Goal: Task Accomplishment & Management: Manage account settings

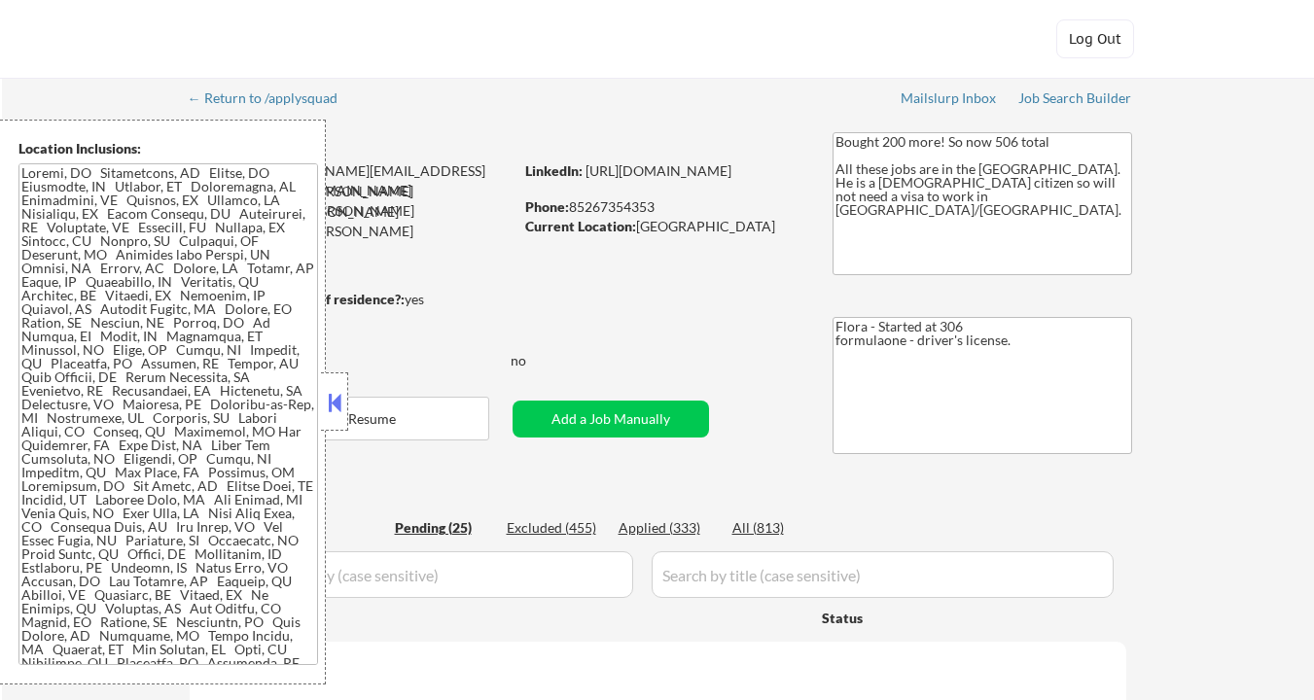
select select ""pending""
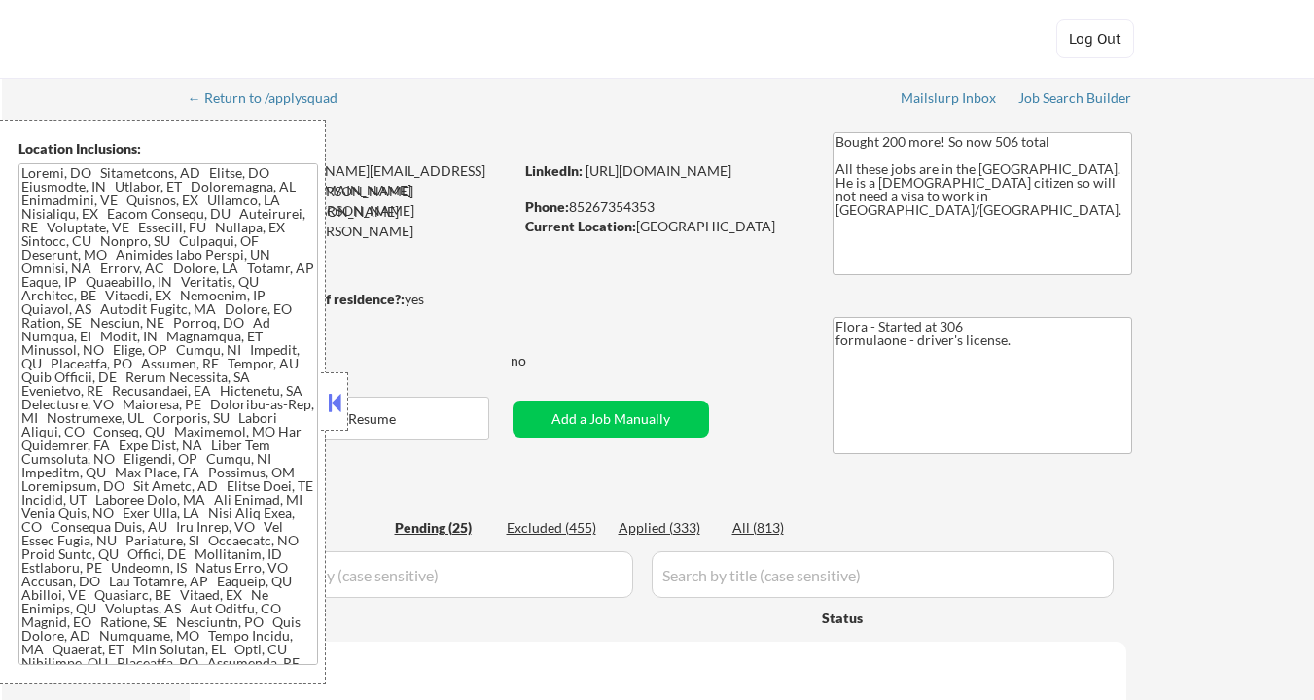
select select ""pending""
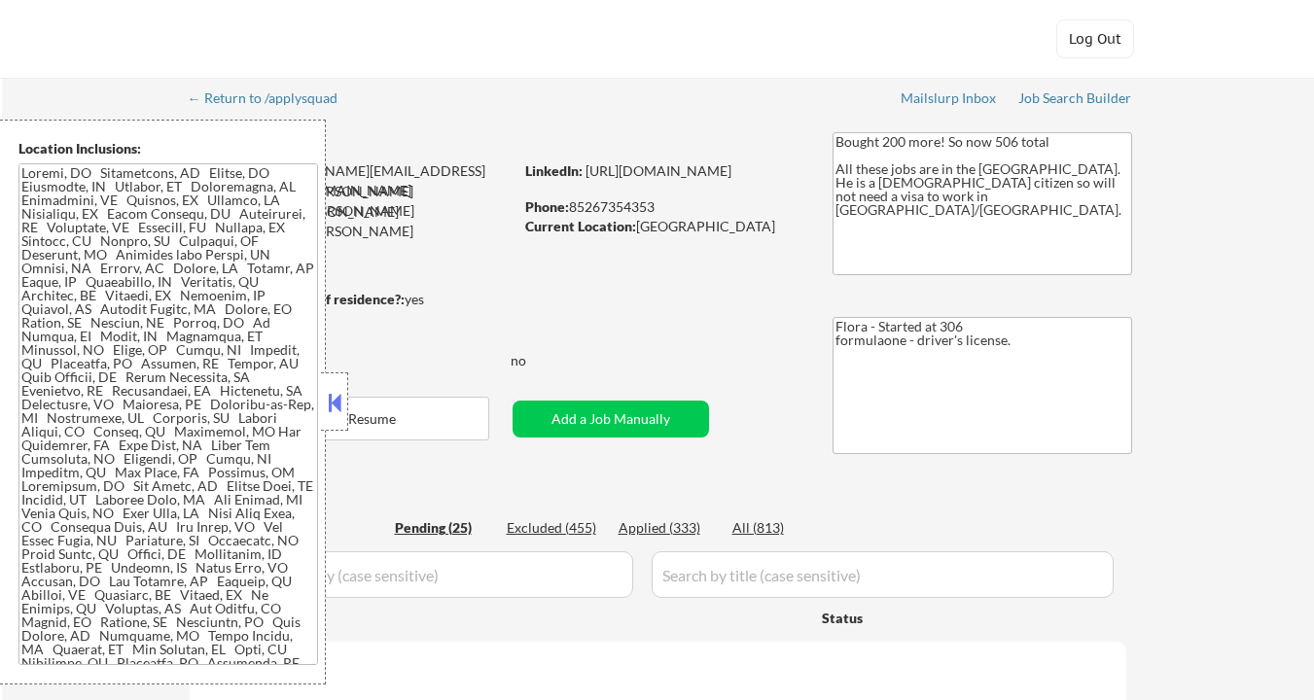
select select ""pending""
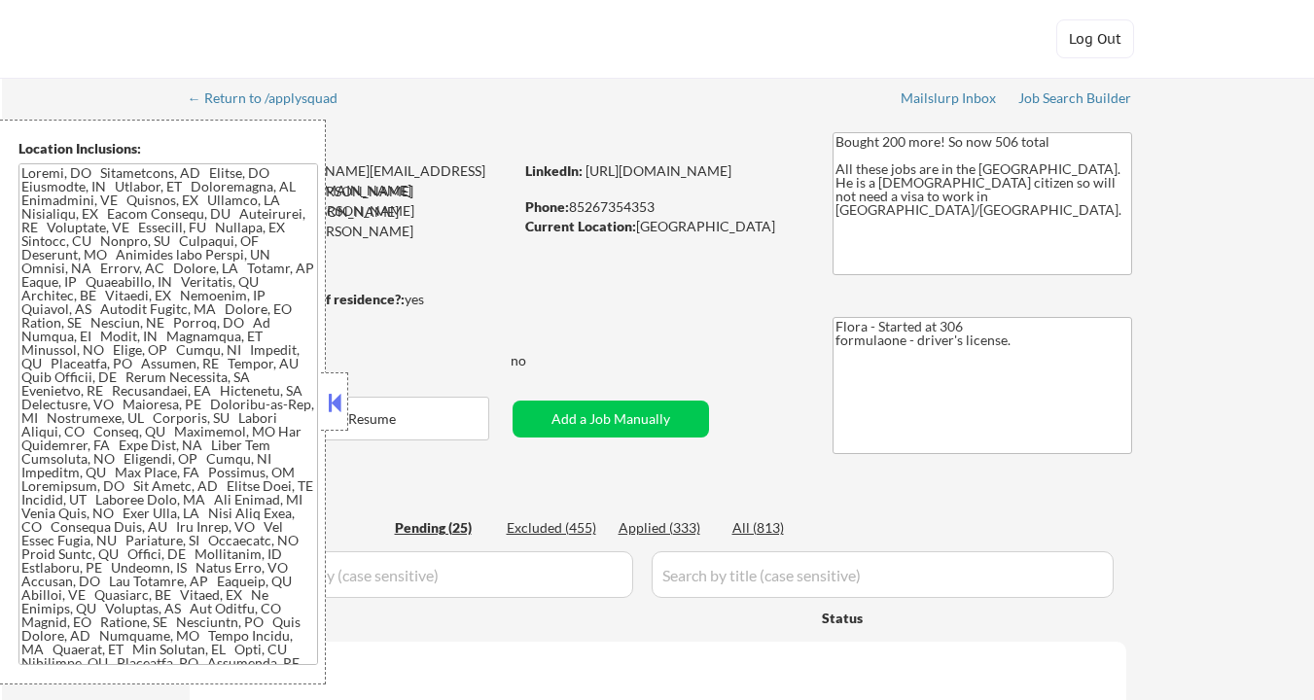
select select ""pending""
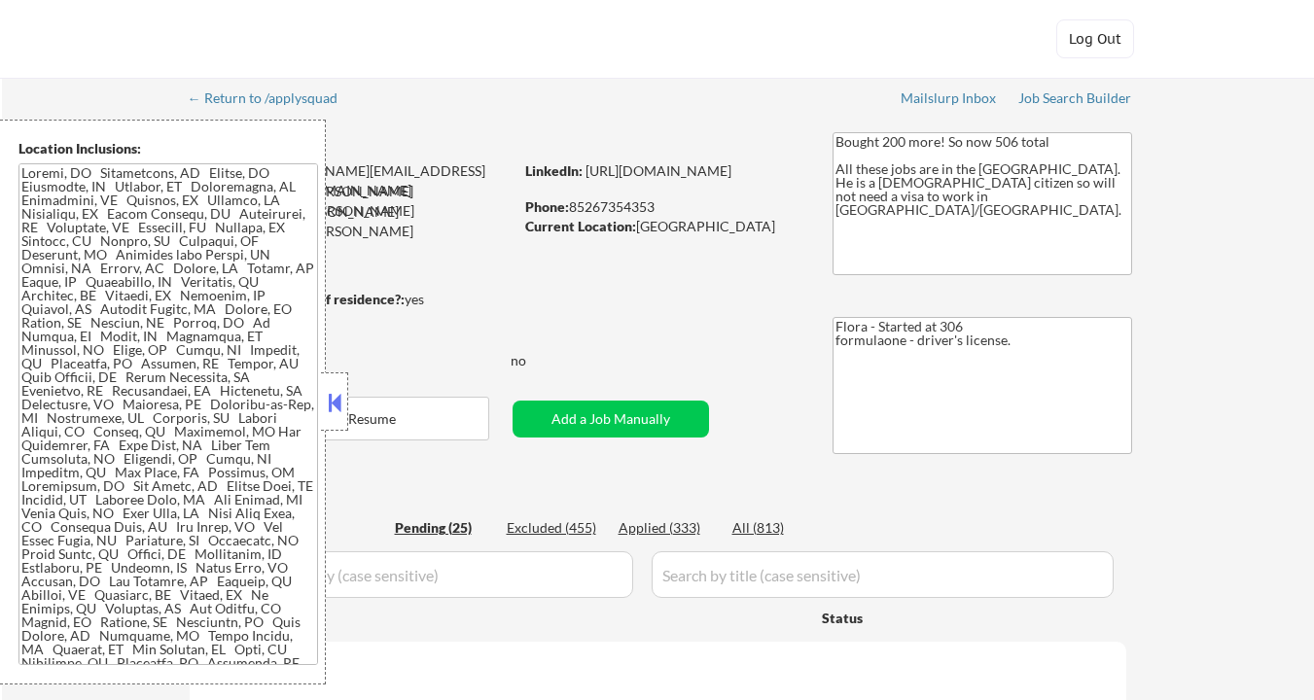
select select ""pending""
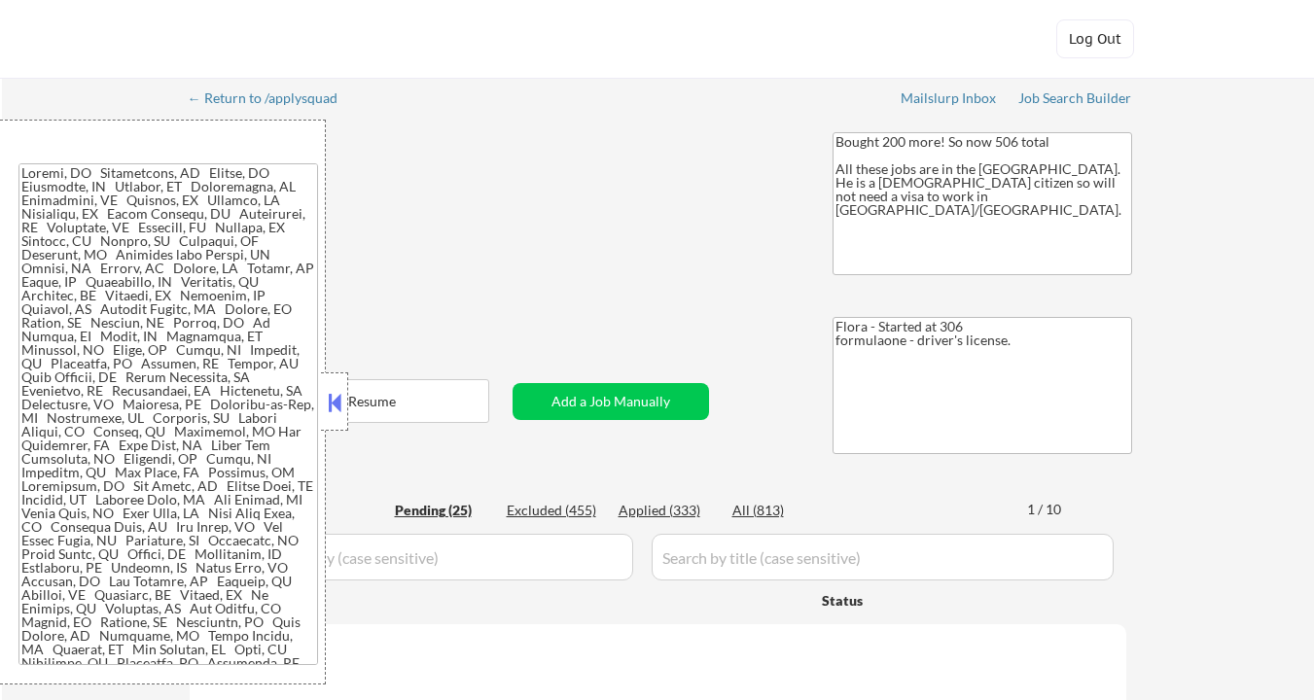
select select ""pending""
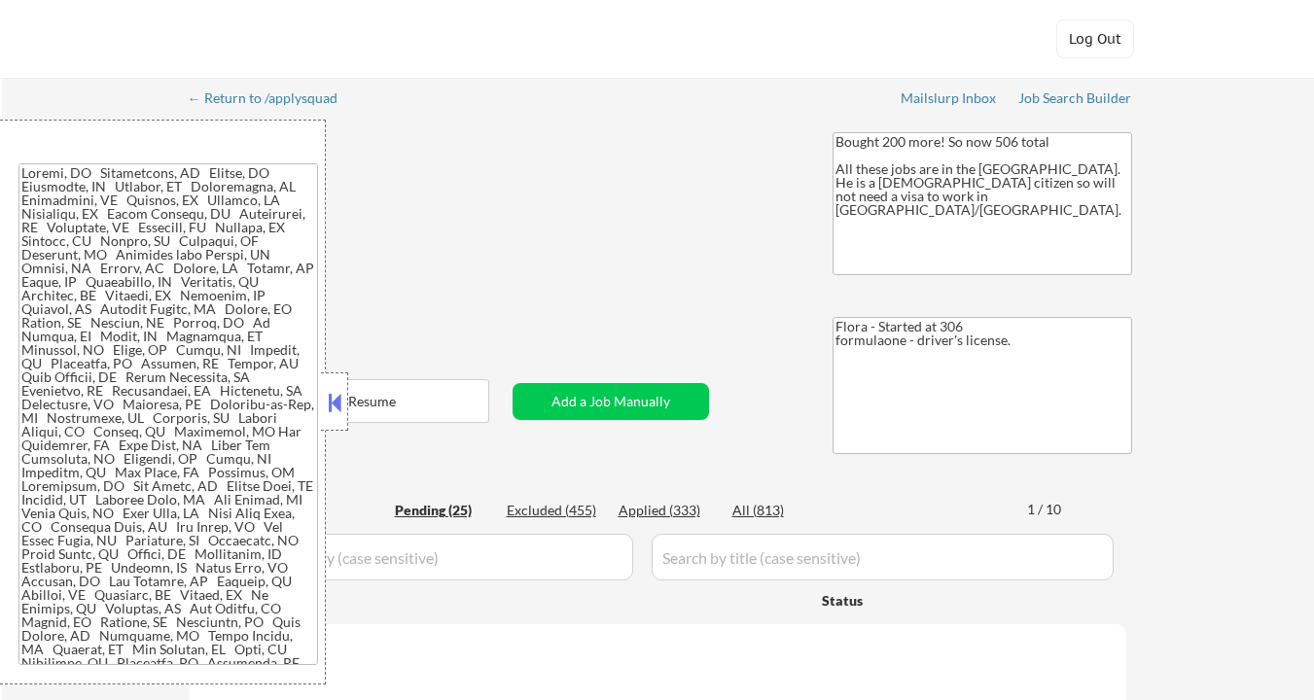
select select ""pending""
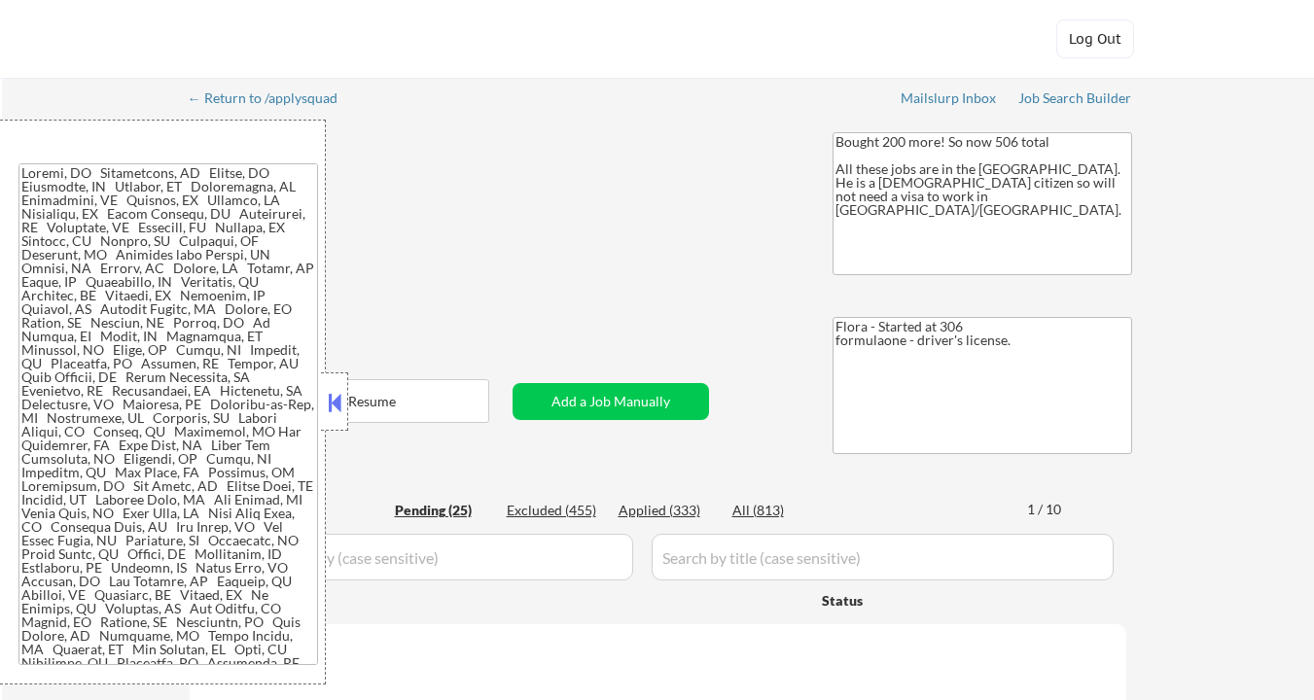
select select ""pending""
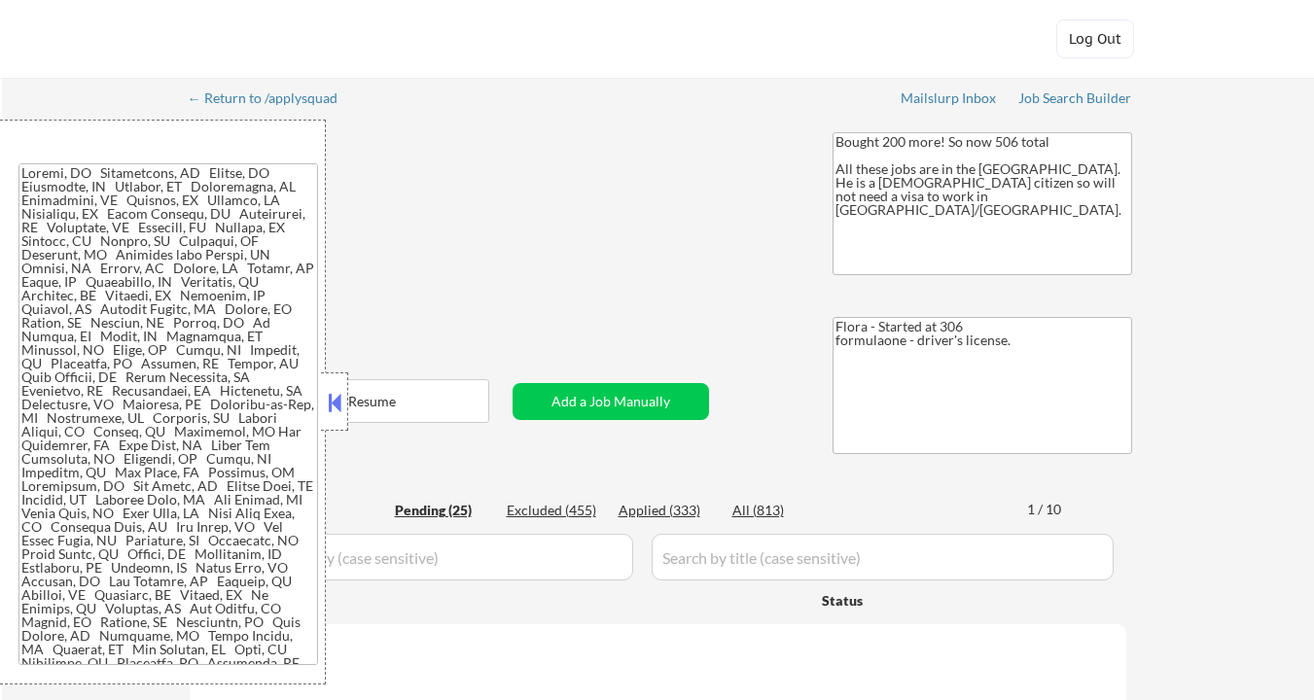
select select ""pending""
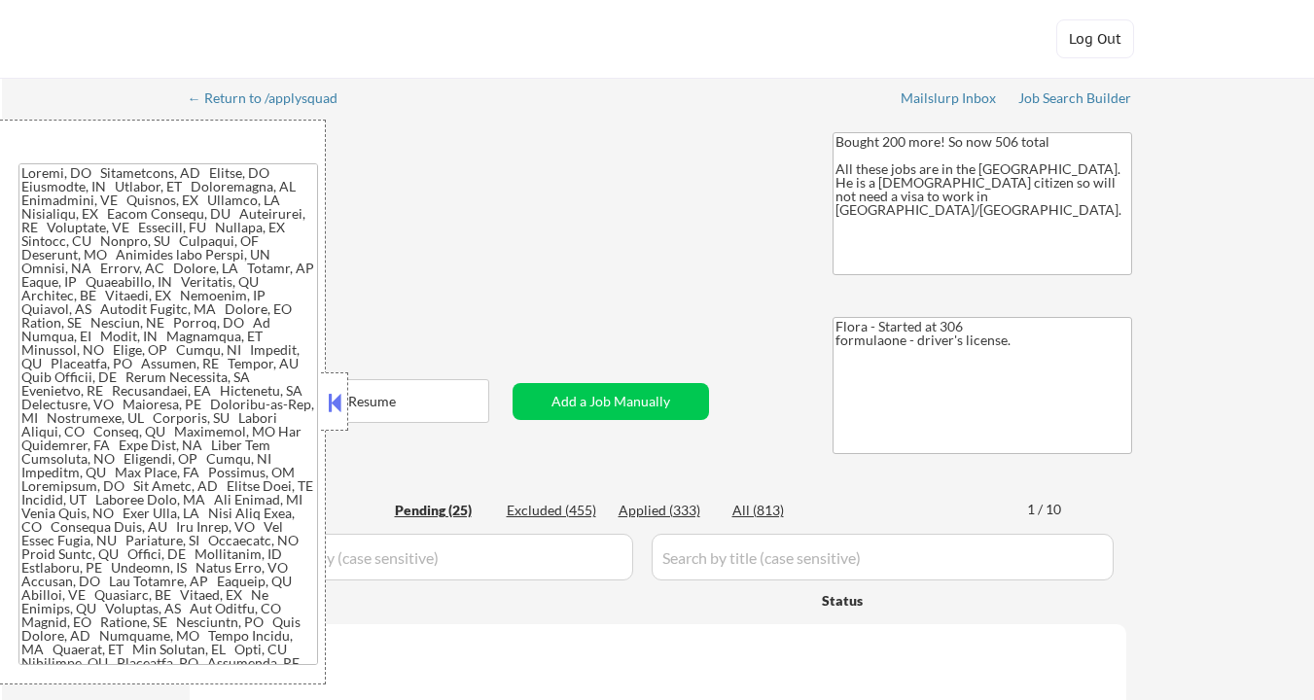
select select ""pending""
